Goal: Book appointment/travel/reservation

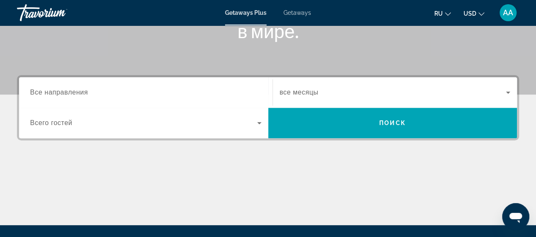
scroll to position [169, 0]
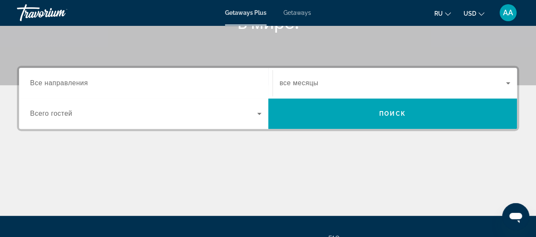
click at [41, 82] on span "Все направления" at bounding box center [59, 82] width 58 height 7
click at [41, 82] on input "Destination Все направления" at bounding box center [145, 83] width 231 height 10
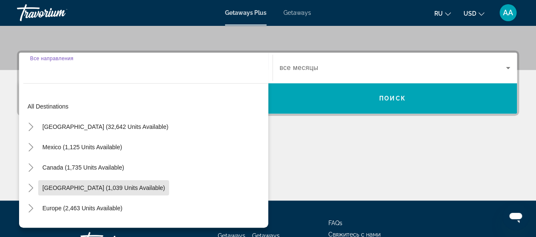
scroll to position [184, 0]
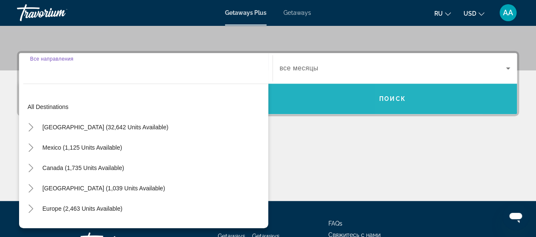
click at [458, 103] on span "Search widget" at bounding box center [392, 98] width 249 height 20
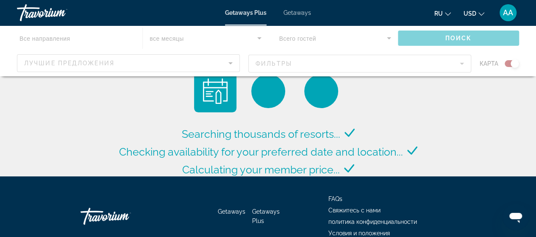
click at [430, 71] on div "Main content" at bounding box center [268, 50] width 536 height 51
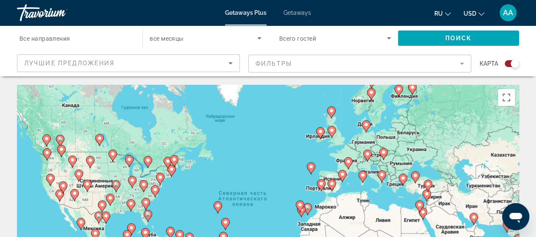
click at [461, 64] on mat-form-field "Фильтры" at bounding box center [359, 64] width 223 height 18
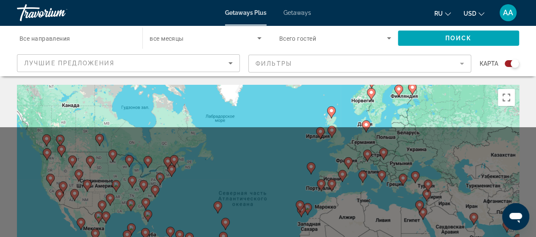
click at [429, 69] on mat-form-field "Фильтры" at bounding box center [359, 64] width 223 height 18
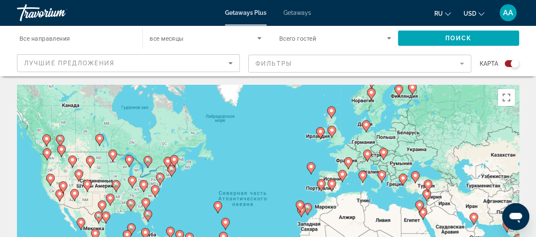
click at [383, 71] on mat-form-field "Фильтры" at bounding box center [359, 64] width 223 height 18
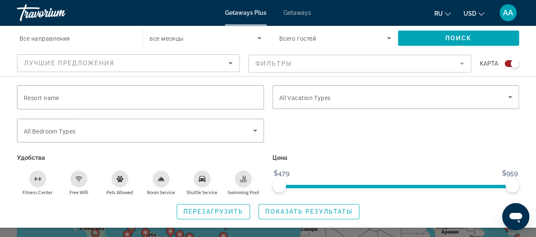
click at [418, 69] on mat-form-field "Фильтры" at bounding box center [359, 64] width 223 height 18
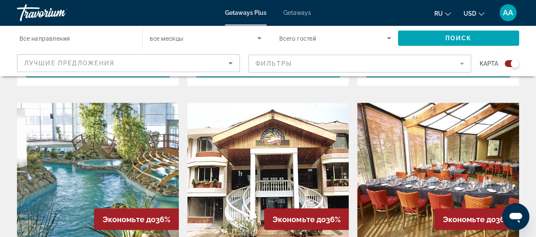
scroll to position [589, 0]
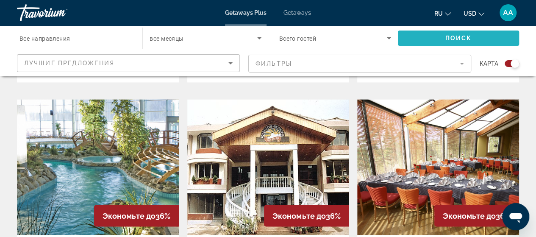
click at [468, 43] on span "Search widget" at bounding box center [458, 38] width 121 height 20
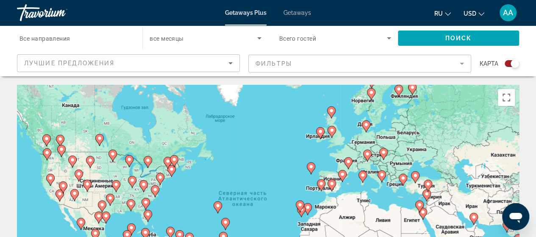
click at [35, 66] on span "Лучшие предложения" at bounding box center [69, 63] width 90 height 7
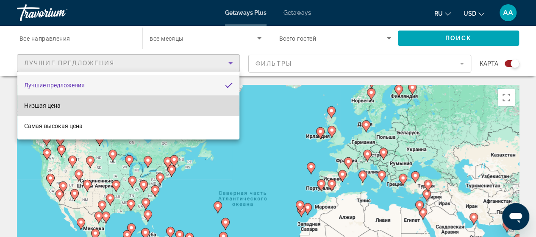
click at [40, 108] on span "Низшая цена" at bounding box center [42, 105] width 36 height 7
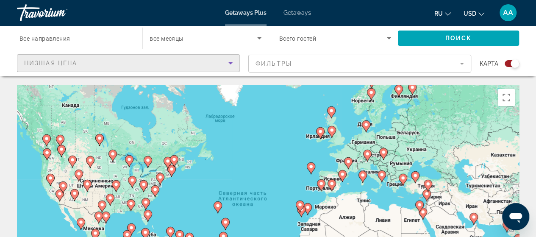
click at [457, 67] on mat-form-field "Фильтры" at bounding box center [359, 64] width 223 height 18
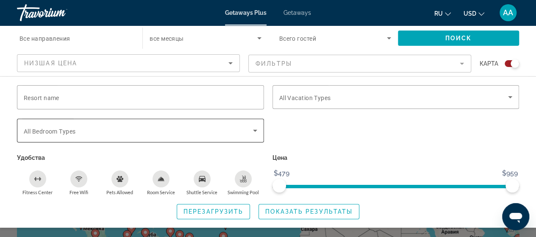
click at [42, 130] on span "All Bedroom Types" at bounding box center [50, 131] width 52 height 7
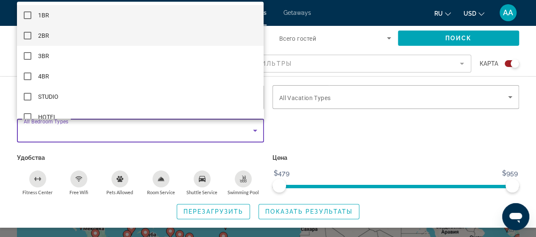
click at [33, 38] on mat-option "2BR" at bounding box center [140, 35] width 246 height 20
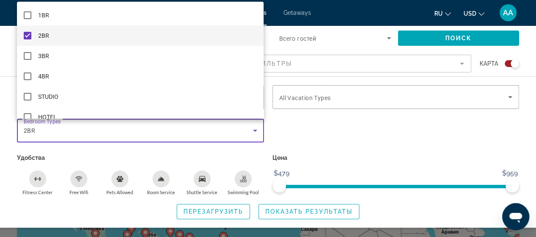
click at [367, 43] on div at bounding box center [268, 118] width 536 height 237
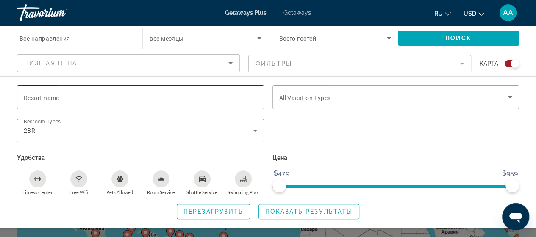
click at [38, 99] on span "Resort name" at bounding box center [42, 97] width 36 height 7
click at [38, 99] on input "Resort name" at bounding box center [140, 97] width 233 height 10
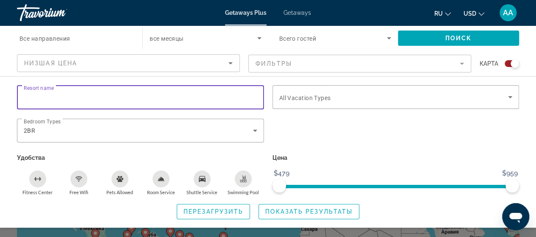
type input "*"
type input "******"
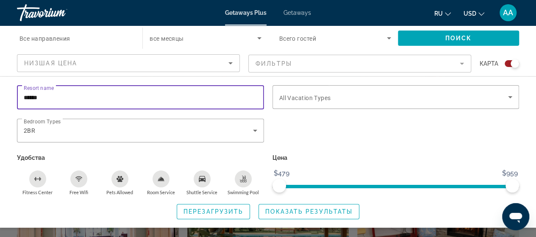
scroll to position [218, 0]
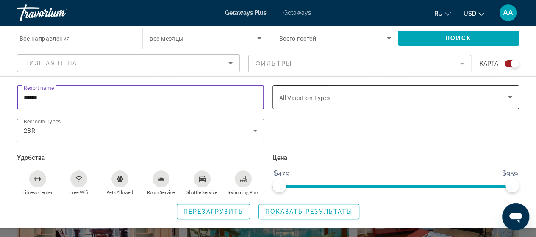
click at [509, 94] on icon "Search widget" at bounding box center [510, 97] width 10 height 10
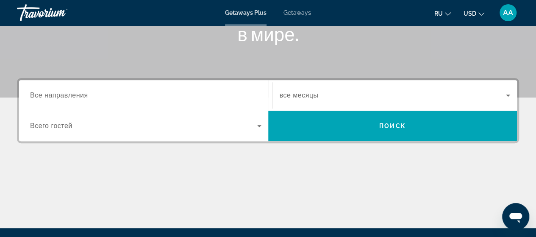
scroll to position [251, 0]
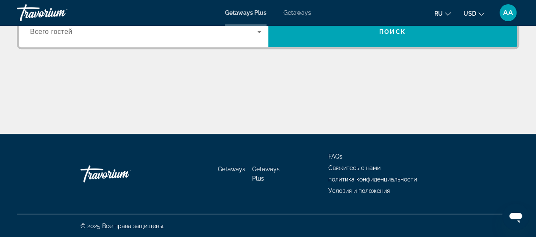
click at [224, 170] on span "Getaways" at bounding box center [232, 169] width 28 height 7
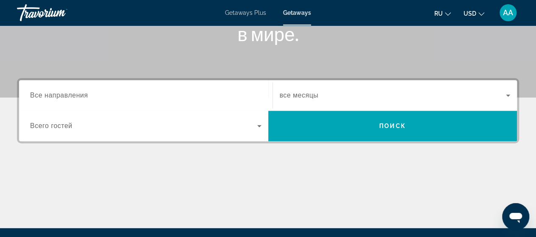
scroll to position [158, 0]
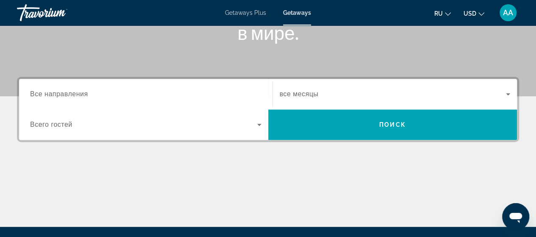
click at [36, 96] on span "Все направления" at bounding box center [59, 93] width 58 height 7
click at [36, 96] on input "Destination Все направления" at bounding box center [145, 94] width 231 height 10
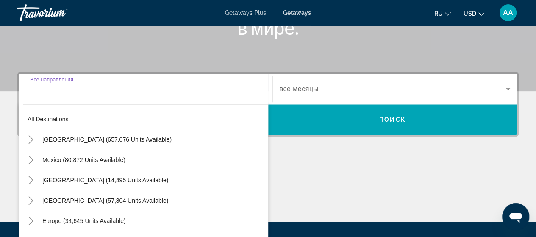
scroll to position [207, 0]
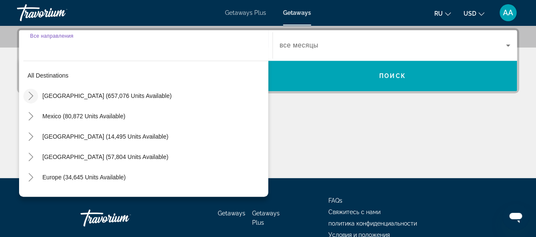
click at [27, 99] on icon "Toggle United States (657,076 units available)" at bounding box center [31, 95] width 8 height 8
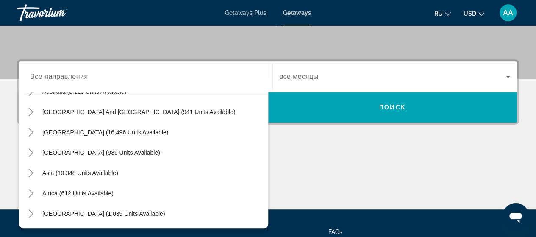
scroll to position [180, 0]
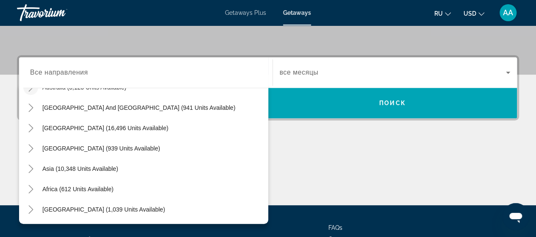
click at [31, 94] on span "Toggle Australia (3,123 units available)" at bounding box center [31, 87] width 20 height 20
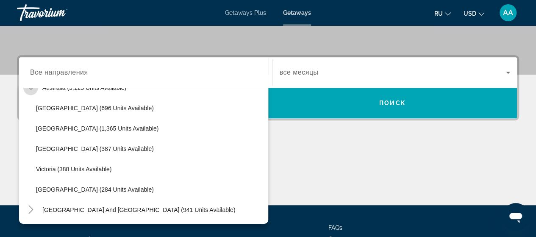
scroll to position [1041, 0]
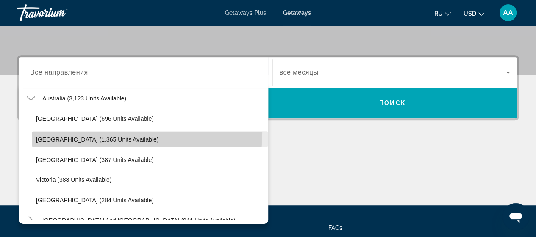
click at [32, 129] on span "Search widget" at bounding box center [150, 139] width 236 height 20
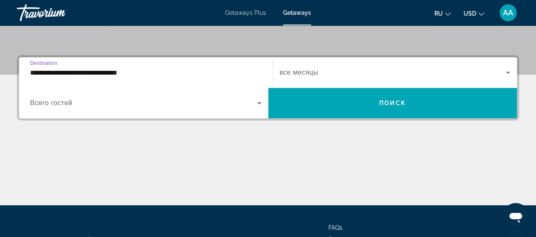
scroll to position [207, 0]
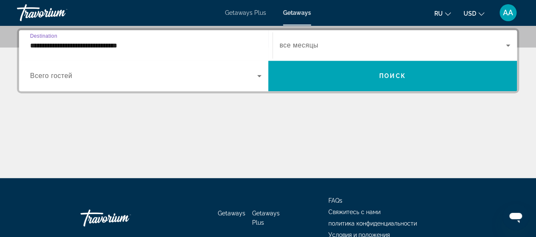
click at [34, 48] on input "**********" at bounding box center [145, 46] width 231 height 10
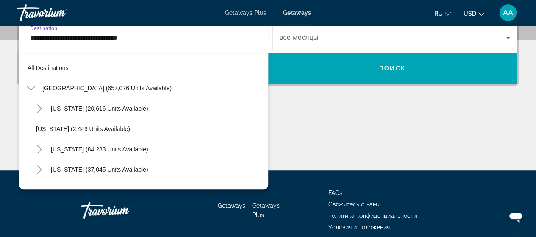
scroll to position [1026, 0]
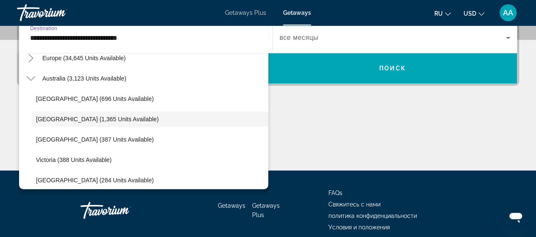
click at [52, 52] on div "All destinations [GEOGRAPHIC_DATA] (657,076 units available) [US_STATE] (20,616…" at bounding box center [143, 119] width 249 height 140
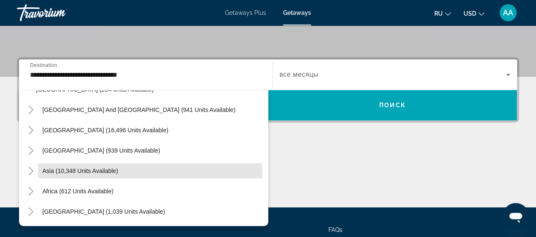
scroll to position [177, 0]
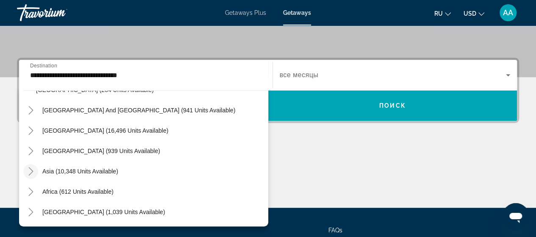
click at [25, 176] on mat-icon "Toggle Asia (10,348 units available)" at bounding box center [30, 171] width 15 height 15
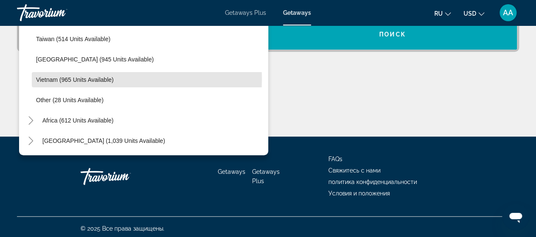
scroll to position [251, 0]
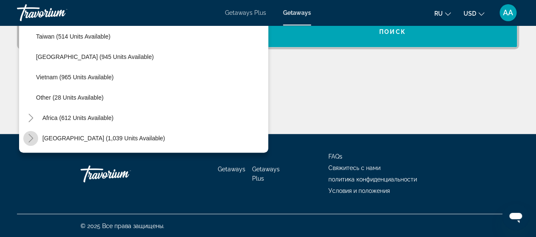
click at [34, 143] on mat-icon "Toggle Middle East (1,039 units available)" at bounding box center [30, 138] width 15 height 15
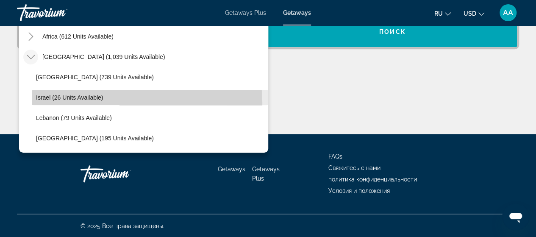
click at [83, 103] on span "Search widget" at bounding box center [150, 97] width 236 height 20
type input "**********"
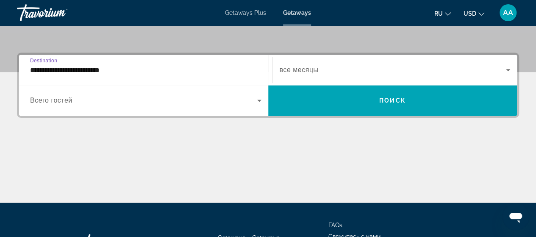
scroll to position [182, 0]
click at [49, 73] on input "**********" at bounding box center [145, 70] width 231 height 10
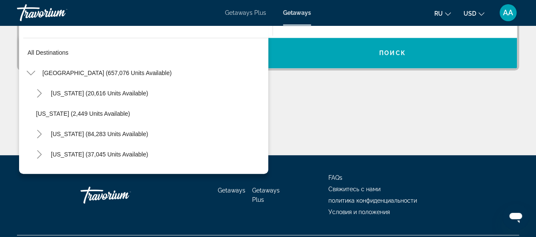
scroll to position [1540, 0]
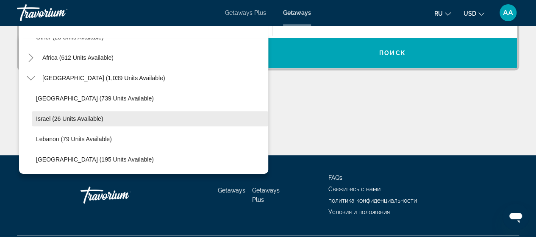
click at [56, 124] on span "Search widget" at bounding box center [150, 118] width 236 height 20
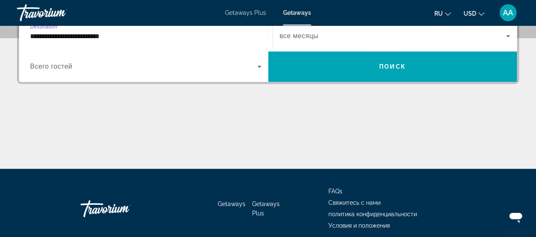
scroll to position [207, 0]
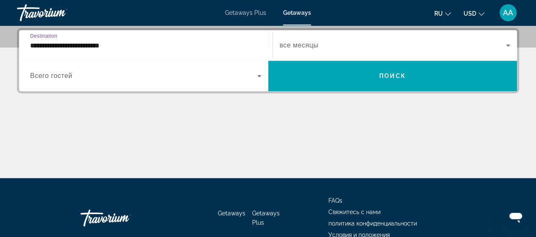
click at [419, 48] on span "Search widget" at bounding box center [392, 45] width 227 height 10
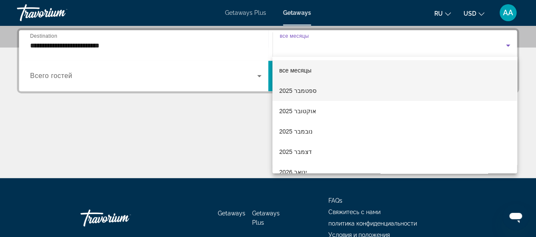
click at [345, 98] on mat-option "ספטמבר 2025" at bounding box center [394, 90] width 244 height 20
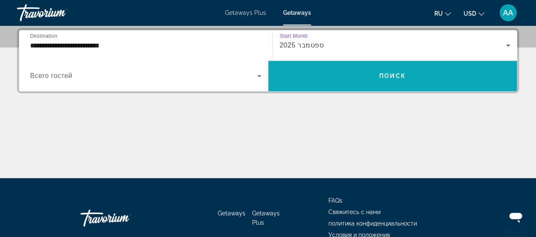
click at [401, 80] on span "Search widget" at bounding box center [392, 76] width 249 height 20
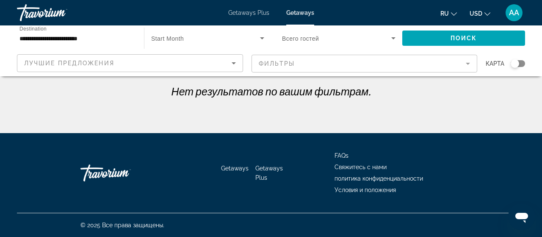
click at [464, 69] on mat-form-field "Фильтры" at bounding box center [365, 64] width 226 height 18
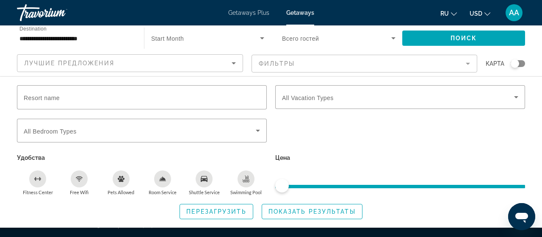
click at [461, 68] on mat-form-field "Фильтры" at bounding box center [365, 64] width 226 height 18
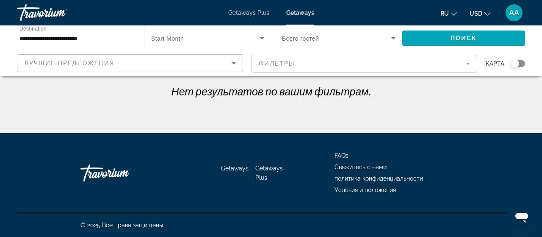
click at [198, 41] on span "Search widget" at bounding box center [205, 38] width 109 height 10
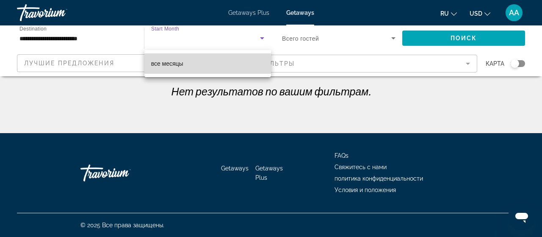
click at [187, 69] on mat-option "все месяцы" at bounding box center [207, 63] width 127 height 20
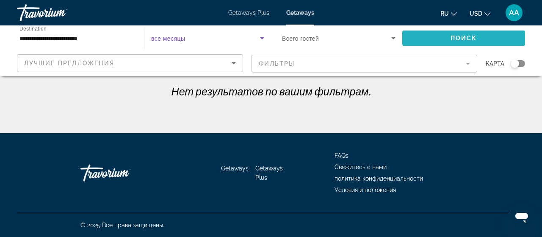
click at [465, 41] on span "Search widget" at bounding box center [463, 38] width 123 height 20
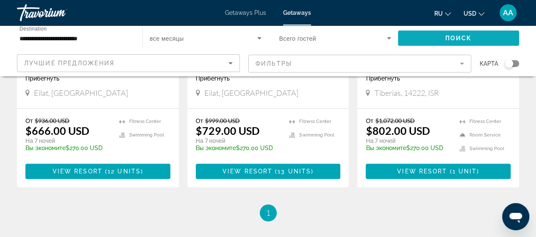
scroll to position [189, 0]
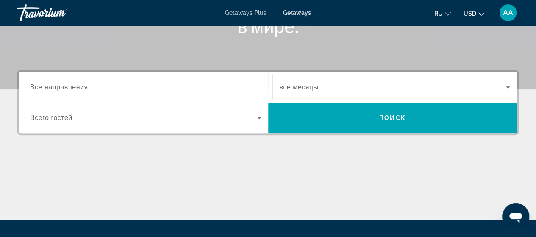
scroll to position [162, 0]
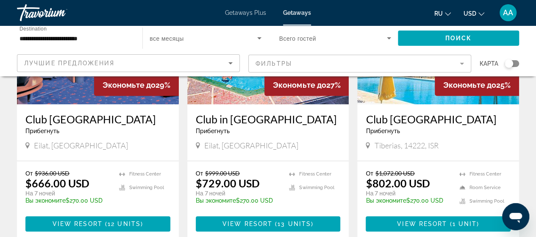
scroll to position [150, 0]
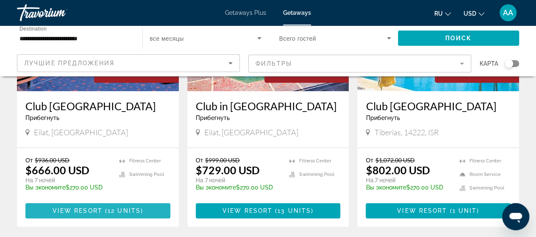
click at [61, 213] on span "View Resort" at bounding box center [78, 210] width 50 height 7
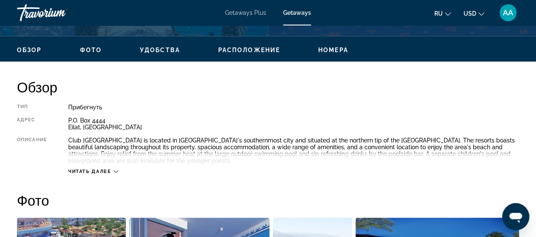
scroll to position [396, 0]
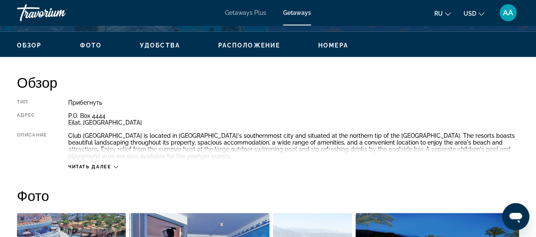
click at [86, 169] on span "Читать далее" at bounding box center [89, 167] width 43 height 6
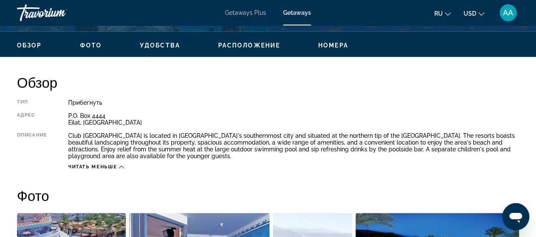
click at [88, 168] on span "Читать меньше" at bounding box center [92, 167] width 49 height 6
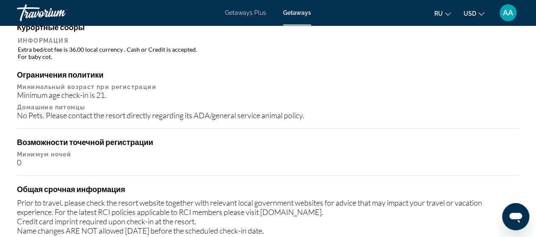
scroll to position [1037, 0]
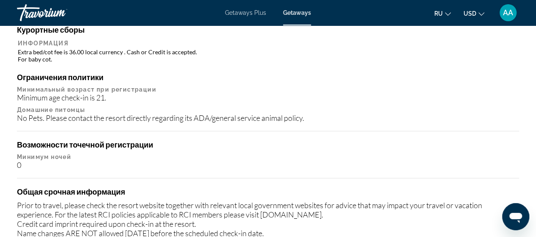
click at [329, 77] on h4 "Ограничения политики" at bounding box center [268, 76] width 502 height 9
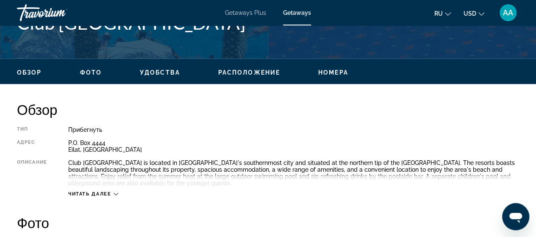
scroll to position [368, 0]
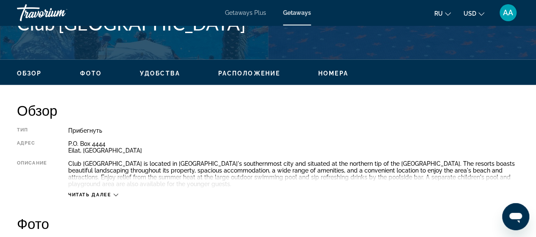
click at [22, 75] on span "Обзор" at bounding box center [29, 73] width 25 height 7
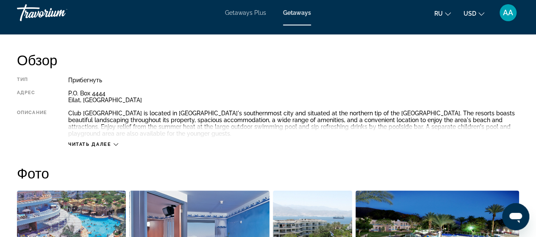
scroll to position [419, 0]
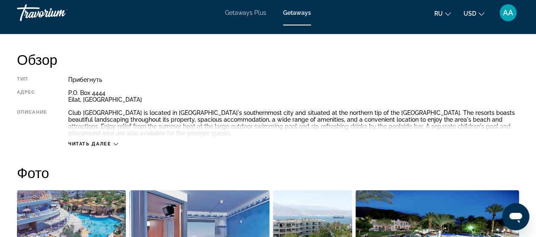
click at [86, 146] on span "Читать далее" at bounding box center [89, 144] width 43 height 6
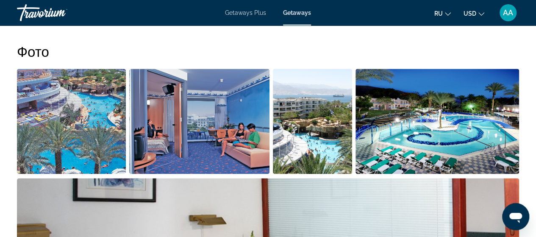
scroll to position [536, 0]
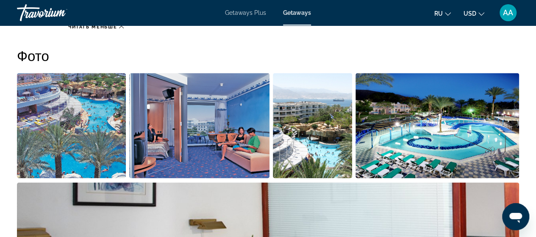
click at [474, 17] on button "USD USD ($) MXN (Mex$) CAD (Can$) GBP (£) EUR (€) AUD (A$) NZD (NZ$) CNY (CN¥)" at bounding box center [473, 13] width 21 height 12
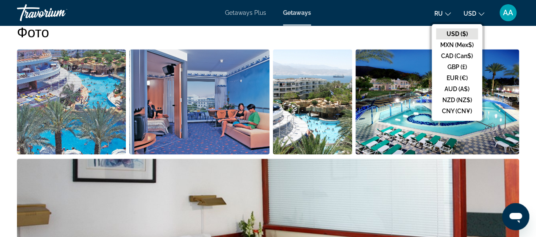
scroll to position [566, 0]
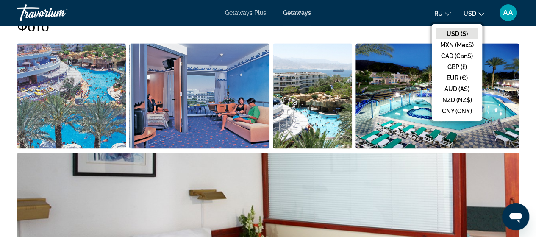
click at [514, 43] on button "Open full-screen image slider" at bounding box center [437, 96] width 164 height 106
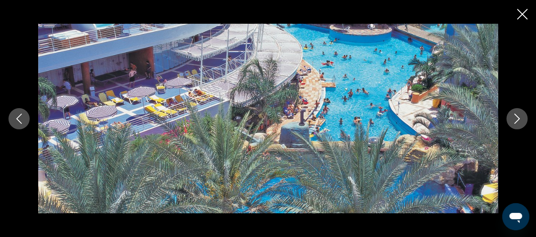
scroll to position [403, 0]
click at [519, 19] on icon "Close slideshow" at bounding box center [522, 14] width 11 height 11
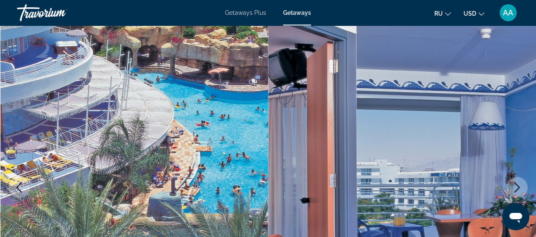
scroll to position [0, 0]
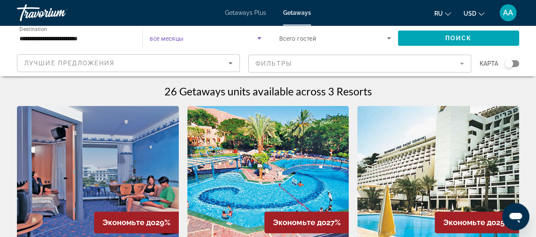
click at [189, 41] on span "Search widget" at bounding box center [202, 38] width 107 height 10
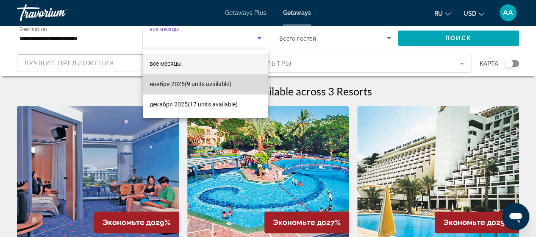
click at [207, 83] on span "ноября 2025 (9 units available)" at bounding box center [190, 84] width 82 height 10
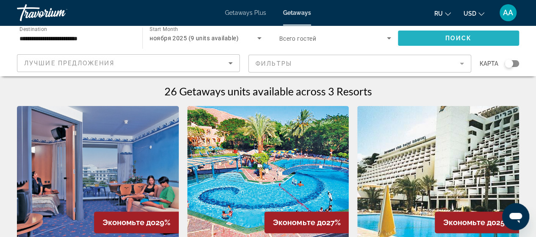
click at [459, 33] on span "Search widget" at bounding box center [458, 38] width 121 height 20
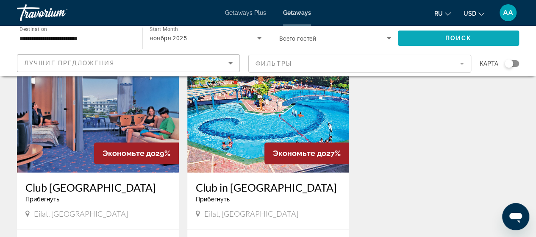
scroll to position [68, 0]
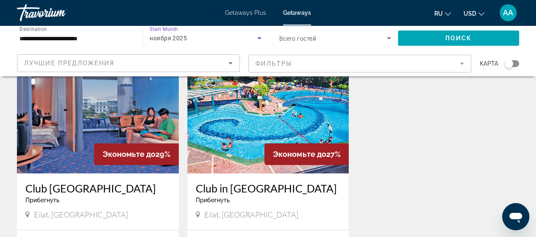
click at [223, 38] on div "ноября 2025" at bounding box center [202, 38] width 107 height 10
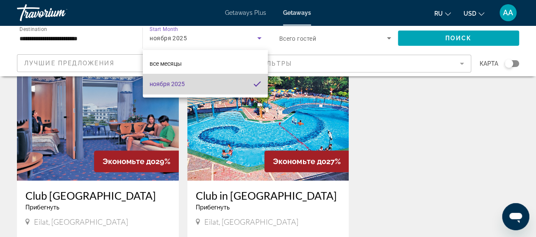
scroll to position [59, 0]
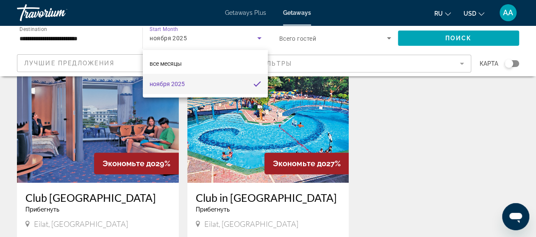
click at [251, 16] on div at bounding box center [268, 118] width 536 height 237
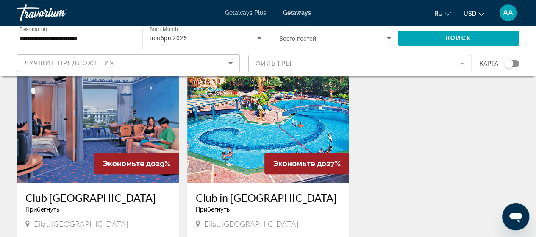
click at [241, 14] on span "Getaways Plus" at bounding box center [245, 12] width 41 height 7
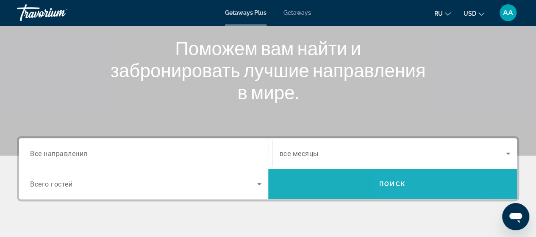
scroll to position [93, 0]
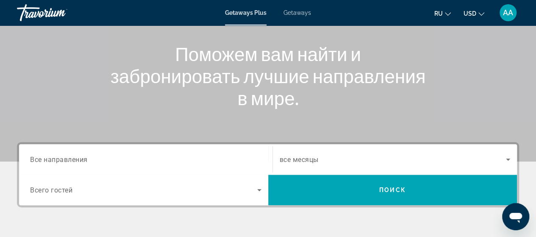
click at [51, 162] on span "Все направления" at bounding box center [59, 159] width 58 height 8
click at [51, 162] on input "Destination Все направления" at bounding box center [145, 160] width 231 height 10
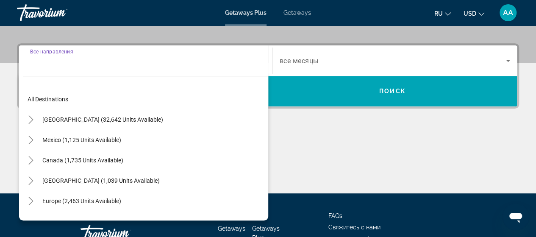
scroll to position [207, 0]
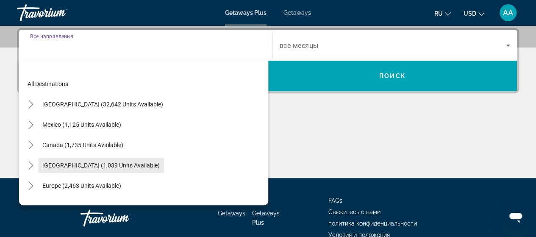
click at [41, 165] on span "Search widget" at bounding box center [101, 165] width 126 height 20
type input "**********"
